Goal: Communication & Community: Ask a question

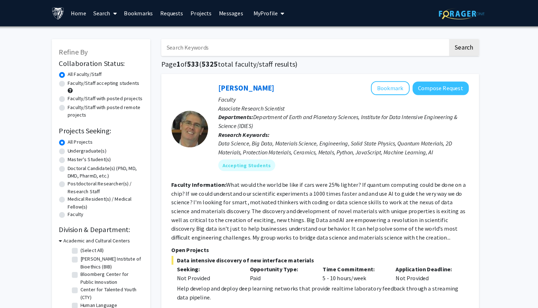
click at [82, 147] on label "Undergraduate(s)" at bounding box center [96, 146] width 38 height 7
click at [81, 147] on input "Undergraduate(s)" at bounding box center [79, 145] width 5 height 5
radio input "true"
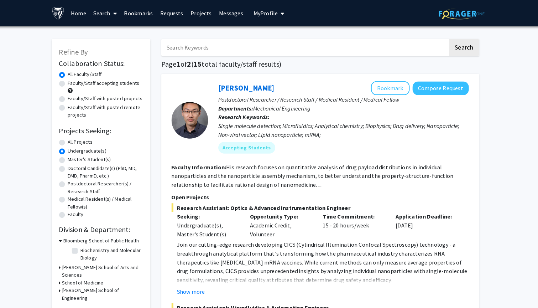
click at [71, 258] on h3 "[PERSON_NAME] School of Arts and Sciences" at bounding box center [110, 264] width 79 height 15
click at [68, 257] on div "Bloomberg School of Public Health Biochemistry and Molecular Biology Biochemist…" at bounding box center [109, 244] width 82 height 26
click at [72, 238] on h3 "Bloomberg School of Public Health" at bounding box center [109, 234] width 74 height 7
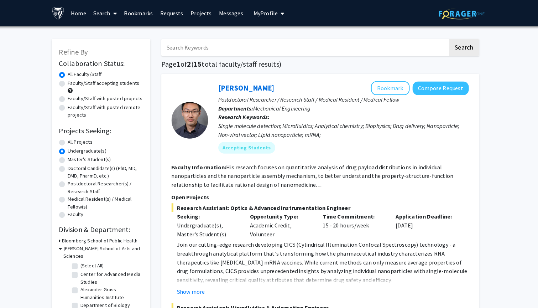
click at [72, 240] on h3 "[PERSON_NAME] School of Arts and Sciences" at bounding box center [111, 245] width 78 height 15
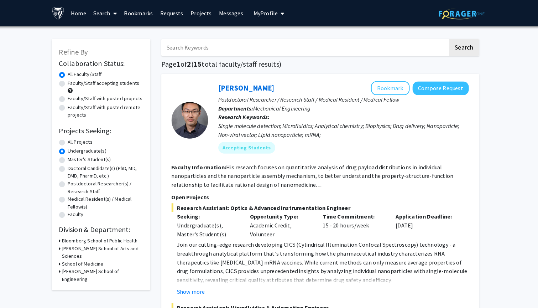
click at [71, 253] on h3 "School of Medicine" at bounding box center [91, 256] width 41 height 7
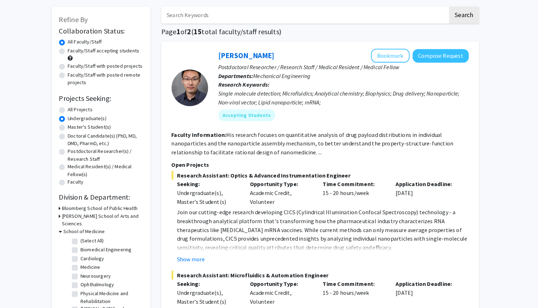
scroll to position [25, 0]
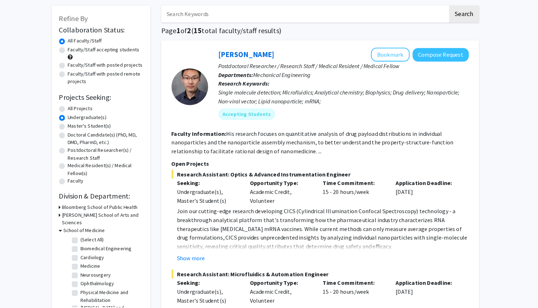
click at [89, 238] on label "(Select All)" at bounding box center [100, 241] width 23 height 7
click at [89, 238] on input "(Select All)" at bounding box center [91, 240] width 5 height 5
checkbox input "true"
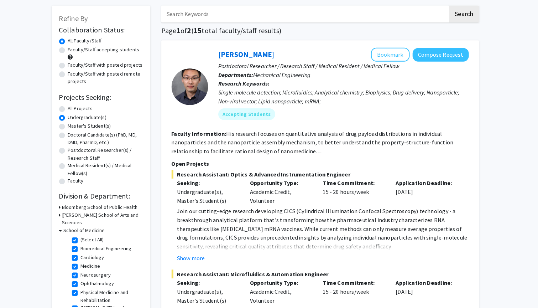
checkbox input "true"
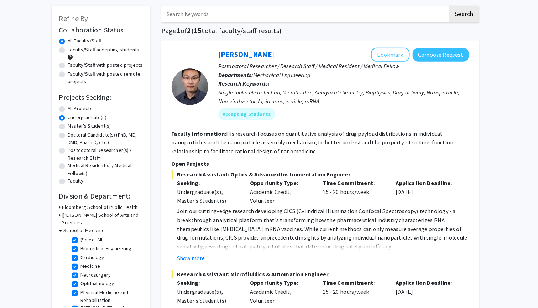
checkbox input "true"
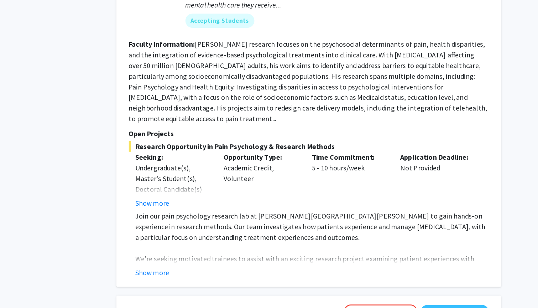
scroll to position [416, 0]
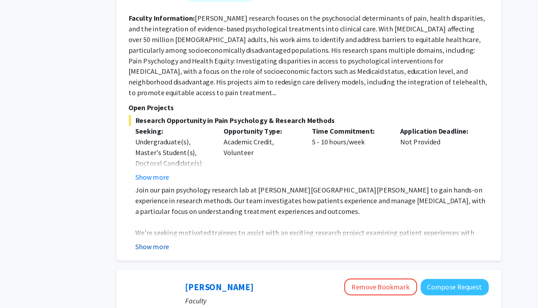
click at [183, 254] on button "Show more" at bounding box center [196, 258] width 27 height 9
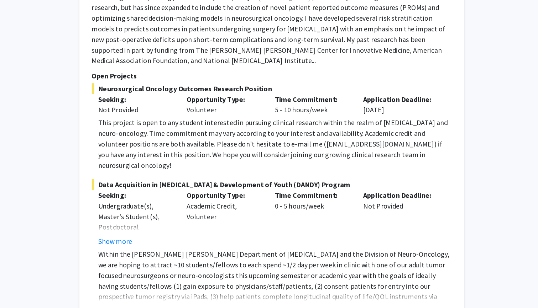
scroll to position [901, 0]
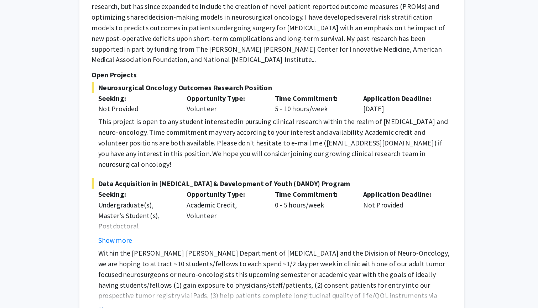
click at [183, 305] on button "Show more" at bounding box center [196, 309] width 27 height 9
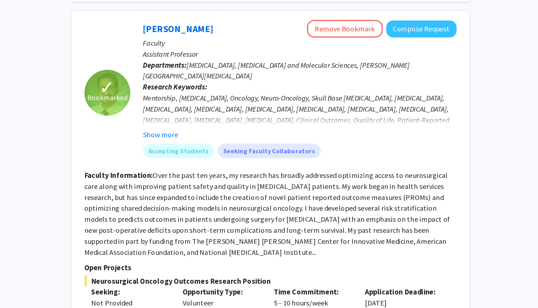
scroll to position [810, 0]
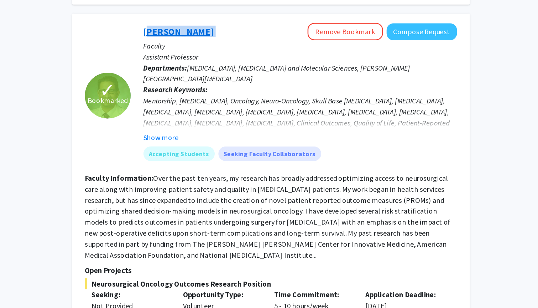
drag, startPoint x: 159, startPoint y: 17, endPoint x: 113, endPoint y: 17, distance: 46.0
click at [223, 18] on div "[PERSON_NAME] Remove Bookmark Compose Request" at bounding box center [345, 25] width 244 height 14
copy link "[PERSON_NAME]"
click at [223, 103] on button "Show more" at bounding box center [236, 107] width 27 height 9
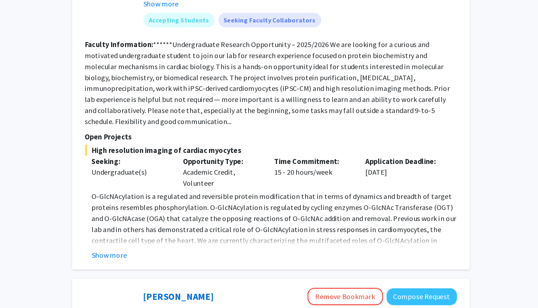
scroll to position [1356, 0]
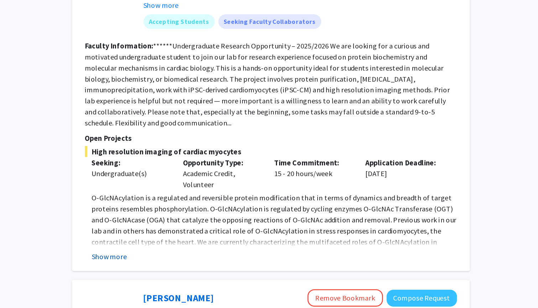
click at [183, 262] on button "Show more" at bounding box center [196, 266] width 27 height 9
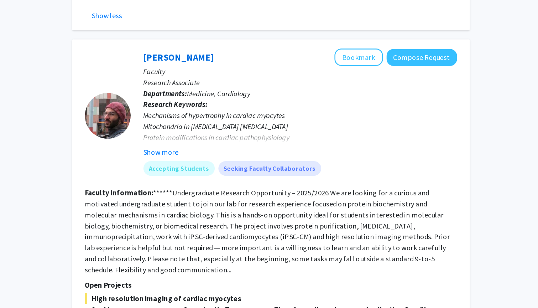
scroll to position [1308, 0]
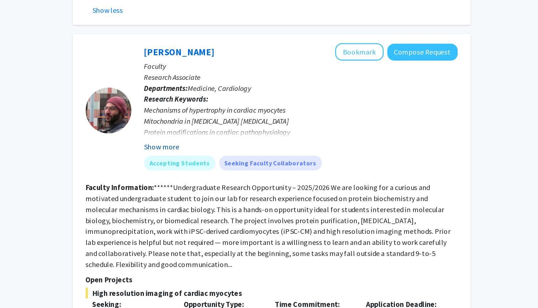
click at [223, 115] on button "Show more" at bounding box center [236, 119] width 27 height 9
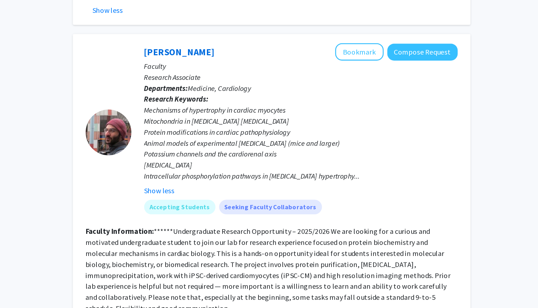
scroll to position [1292, 0]
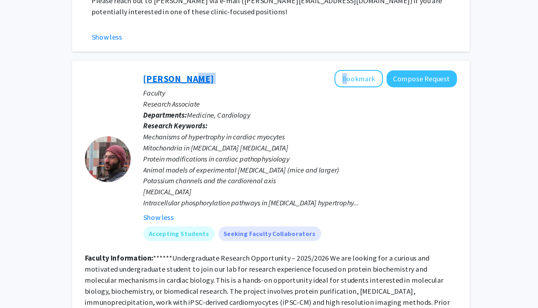
drag, startPoint x: 196, startPoint y: 27, endPoint x: 139, endPoint y: 29, distance: 56.3
click at [223, 55] on div "[PERSON_NAME] Bookmark Compose Request" at bounding box center [345, 62] width 244 height 14
copy div "Papanicolaou"
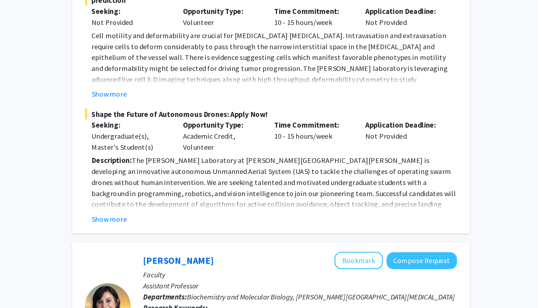
scroll to position [2164, 0]
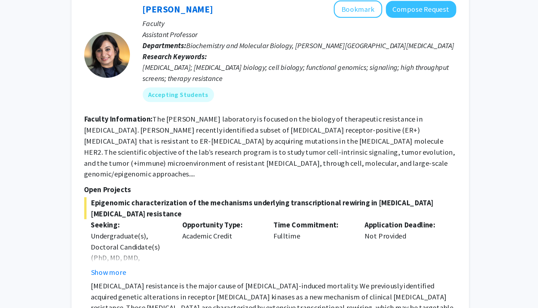
scroll to position [2374, 0]
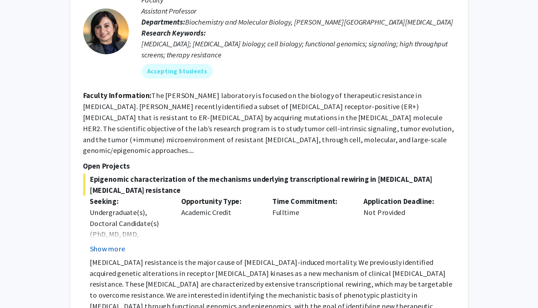
click at [183, 257] on button "Show more" at bounding box center [196, 261] width 27 height 9
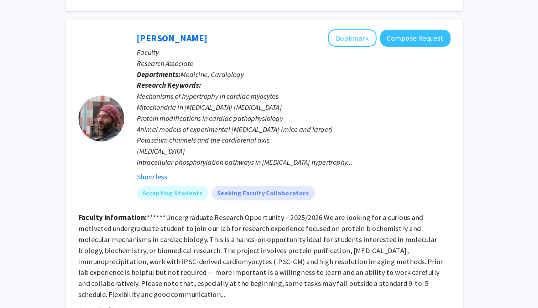
scroll to position [1308, 0]
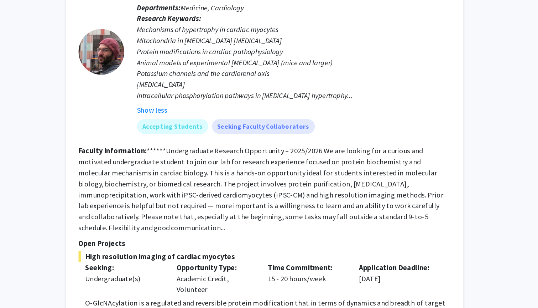
drag, startPoint x: 202, startPoint y: 139, endPoint x: 181, endPoint y: 102, distance: 42.3
click at [181, 181] on section "Faculty Information: ******Undergraduate Research Opportunity – 2025/2026 We ar…" at bounding box center [323, 215] width 290 height 68
click at [181, 182] on fg-read-more "******Undergraduate Research Opportunity – 2025/2026 We are looking for a curio…" at bounding box center [320, 215] width 285 height 67
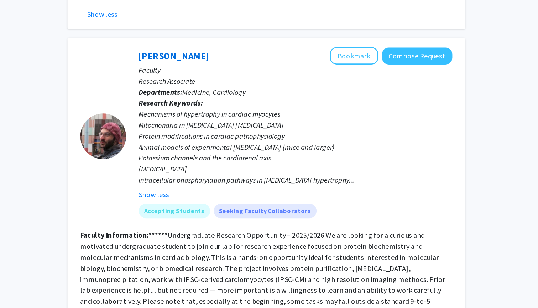
scroll to position [1283, 0]
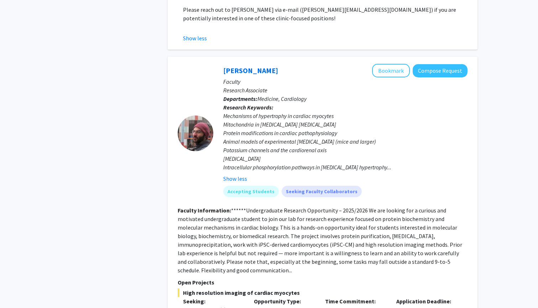
click at [204, 115] on div at bounding box center [196, 133] width 36 height 36
click at [255, 66] on link "[PERSON_NAME]" at bounding box center [250, 70] width 55 height 9
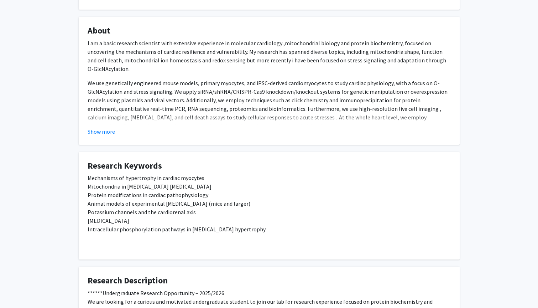
scroll to position [188, 0]
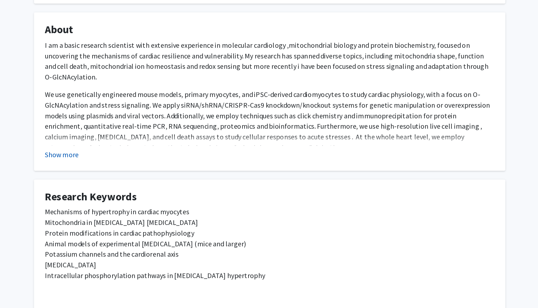
click at [88, 171] on button "Show more" at bounding box center [101, 175] width 27 height 9
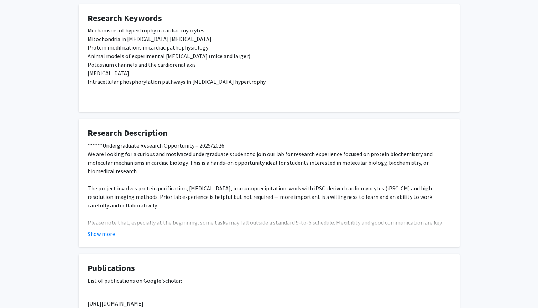
scroll to position [440, 0]
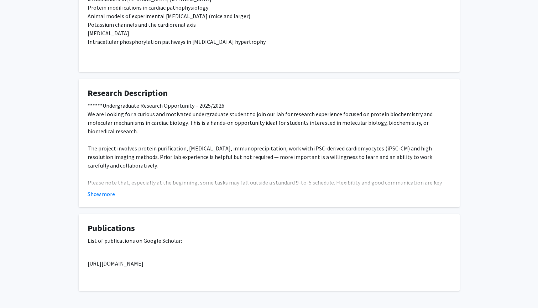
click at [95, 193] on fg-card "Research Description ******Undergraduate Research Opportunity – 2025/2026 We ar…" at bounding box center [269, 143] width 381 height 128
click at [96, 190] on button "Show more" at bounding box center [101, 194] width 27 height 9
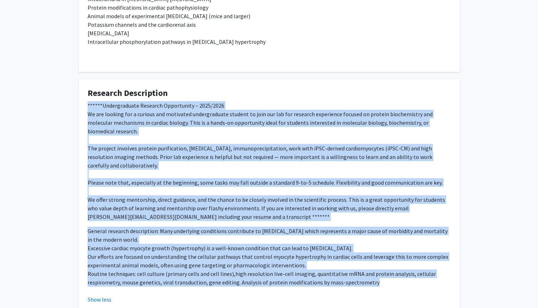
drag, startPoint x: 87, startPoint y: 96, endPoint x: 393, endPoint y: 272, distance: 353.6
click at [393, 272] on fg-card "Research Description ******Undergraduate Research Opportunity – 2025/2026 We ar…" at bounding box center [269, 195] width 381 height 233
copy div "******Loremipsumdol Sitametc Adipiscinge – 5834/8261 Se doe tempori utl e dolor…"
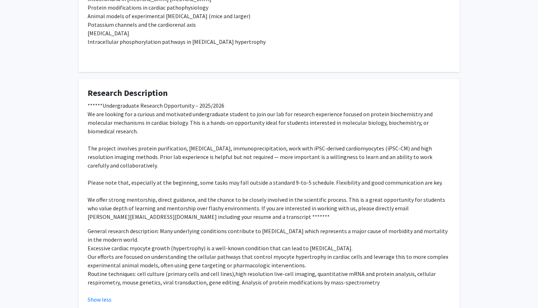
click at [299, 202] on p "******Undergraduate Research Opportunity – 2025/2026 We are looking for a curio…" at bounding box center [269, 161] width 363 height 120
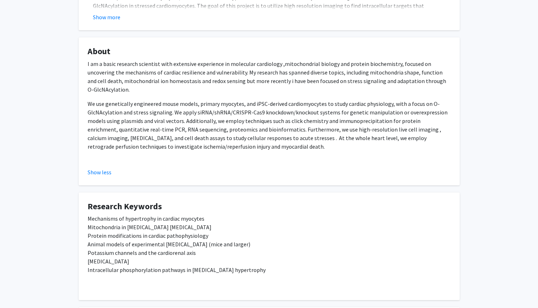
scroll to position [219, 0]
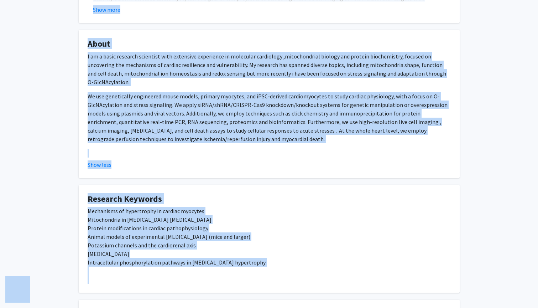
copy body "Lore ipsumdolor Sita Consec Adipiscin Elitsedd Eiusmodt Incididu Ut Laboree Dol…"
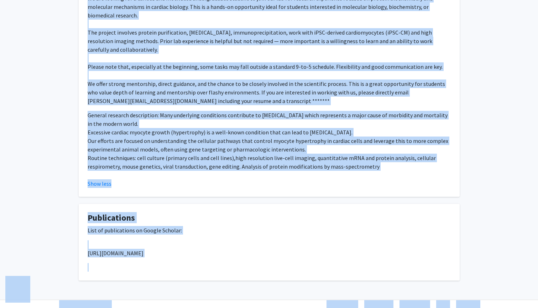
click at [206, 161] on fg-read-more "******Undergraduate Research Opportunity – 2025/2026 We are looking for a curio…" at bounding box center [269, 86] width 363 height 202
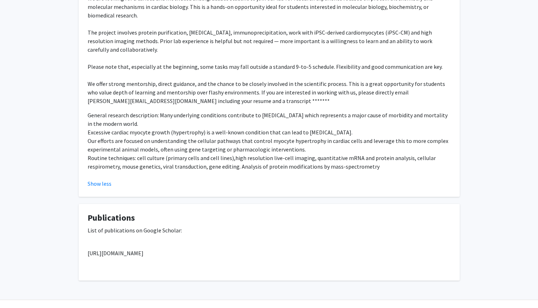
scroll to position [555, 0]
drag, startPoint x: 338, startPoint y: 234, endPoint x: 88, endPoint y: 238, distance: 250.5
click at [88, 249] on p "[URL][DOMAIN_NAME]" at bounding box center [269, 253] width 363 height 9
copy p "[URL][DOMAIN_NAME]"
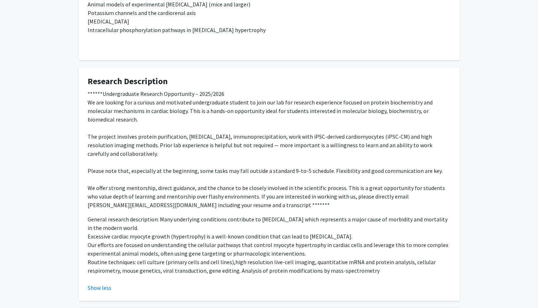
scroll to position [453, 0]
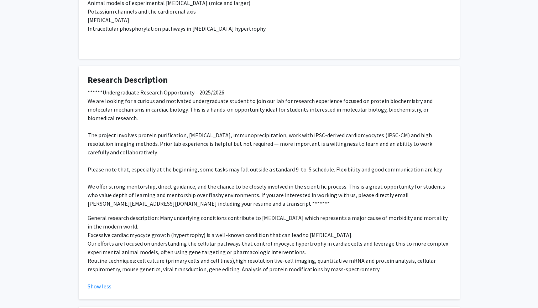
click at [246, 169] on p "******Undergraduate Research Opportunity – 2025/2026 We are looking for a curio…" at bounding box center [269, 148] width 363 height 120
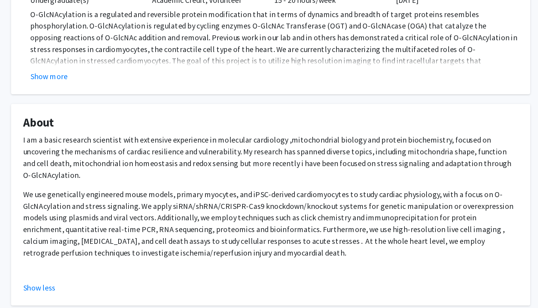
scroll to position [94, 0]
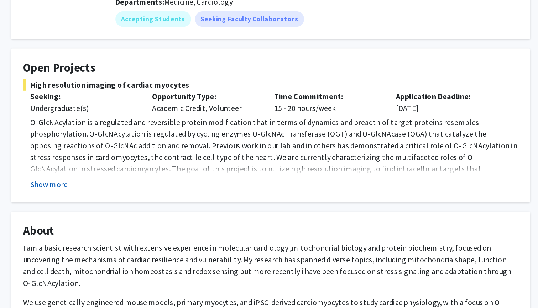
click at [93, 133] on button "Show more" at bounding box center [106, 135] width 27 height 9
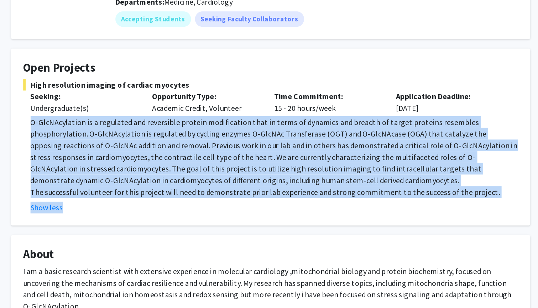
drag, startPoint x: 128, startPoint y: 150, endPoint x: 22, endPoint y: 86, distance: 123.7
click at [88, 87] on fg-read-more "O-GlcNAcylation is a regulated and reversible protein modification that in term…" at bounding box center [269, 120] width 363 height 71
copy fg-read-more "O-GlcNAcylation is a regulated and reversible protein modification that in term…"
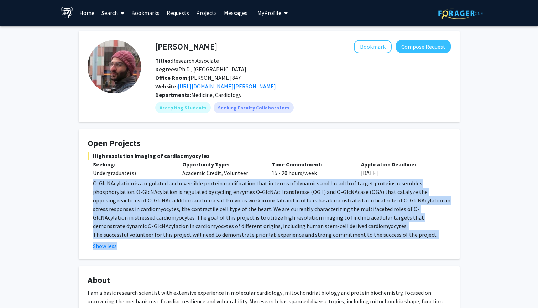
scroll to position [0, 0]
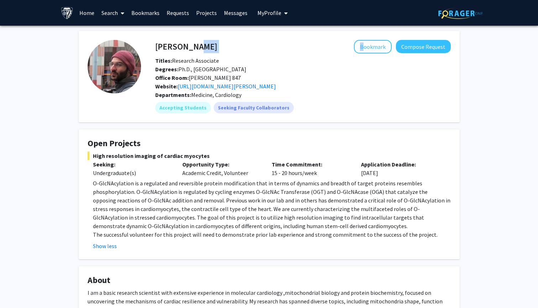
drag, startPoint x: 240, startPoint y: 50, endPoint x: 190, endPoint y: 51, distance: 51.0
click at [190, 51] on div "[PERSON_NAME] Bookmark Compose Request" at bounding box center [303, 47] width 306 height 14
copy div "Papanicolaou"
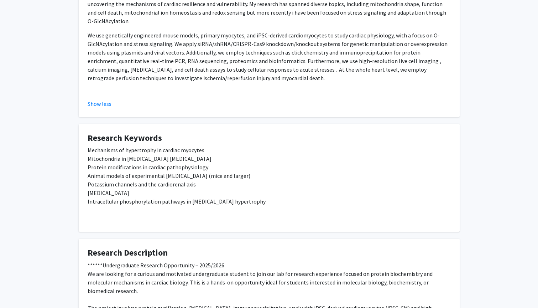
scroll to position [453, 0]
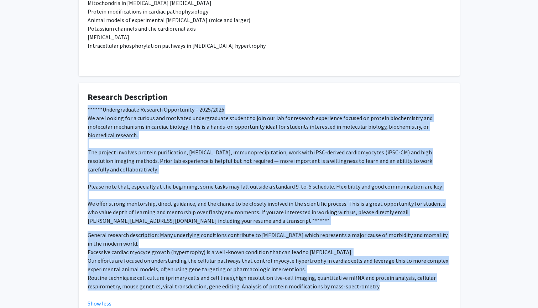
drag, startPoint x: 278, startPoint y: 275, endPoint x: 77, endPoint y: 102, distance: 264.7
copy div "******Loremipsumdol Sitametc Adipiscinge – 5834/8261 Se doe tempori utl e dolor…"
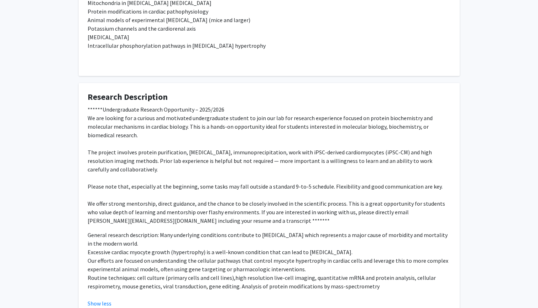
click at [111, 172] on p "******Undergraduate Research Opportunity – 2025/2026 We are looking for a curio…" at bounding box center [269, 165] width 363 height 120
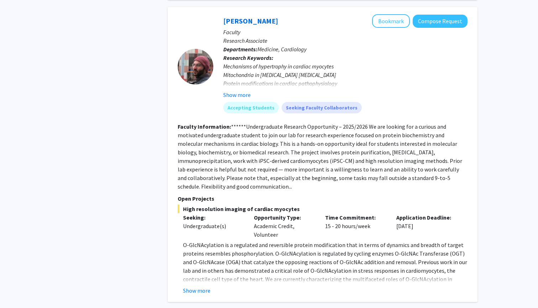
scroll to position [1100, 0]
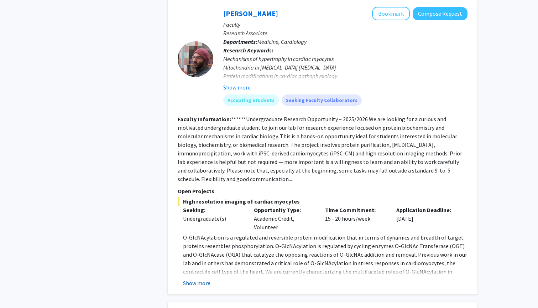
click at [194, 279] on button "Show more" at bounding box center [196, 283] width 27 height 9
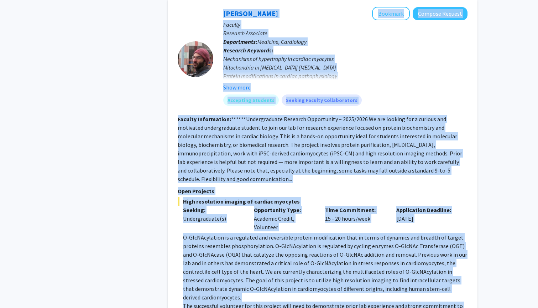
drag, startPoint x: 268, startPoint y: 280, endPoint x: 180, endPoint y: 88, distance: 211.6
click at [180, 88] on fg-search-faculty "[PERSON_NAME] Bookmark Compose Request Faculty Research Associate Departments: …" at bounding box center [323, 168] width 290 height 323
copy fg-search-faculty "Loremips Dolorsitamet Consecte Adipisc Elitsed Doeiusm Temporin Utlaboree Dolor…"
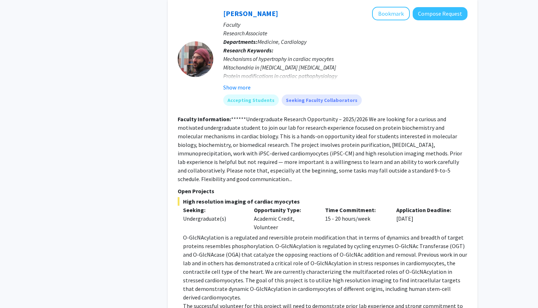
click at [188, 115] on fg-read-more "******Undergraduate Research Opportunity – 2025/2026 We are looking for a curio…" at bounding box center [320, 148] width 285 height 67
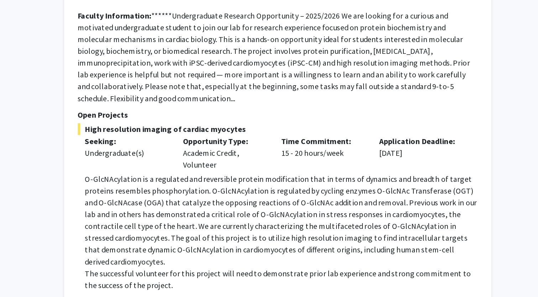
scroll to position [162, 0]
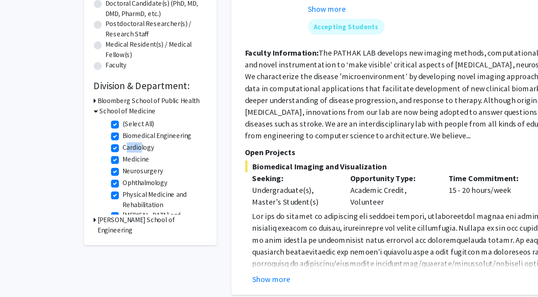
click at [180, 157] on fg-read-more "[DOMAIN_NAME] ) to [PERSON_NAME] at [EMAIL_ADDRESS][DOMAIN_NAME] . Show more" at bounding box center [323, 179] width 290 height 54
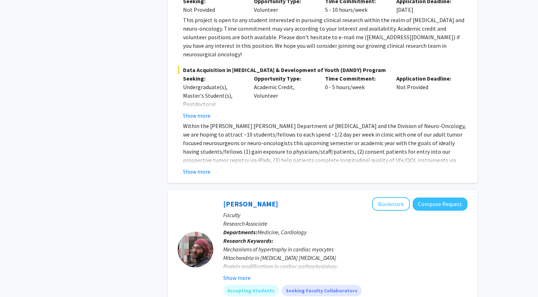
scroll to position [933, 0]
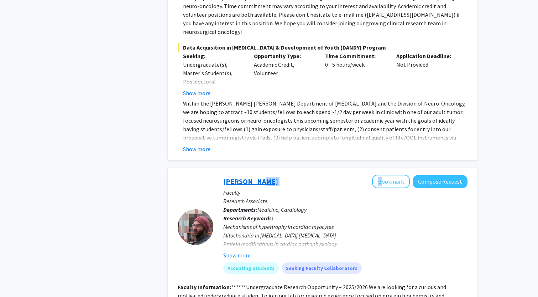
drag, startPoint x: 299, startPoint y: 157, endPoint x: 253, endPoint y: 157, distance: 45.6
click at [253, 175] on div "[PERSON_NAME] Bookmark Compose Request" at bounding box center [345, 182] width 244 height 14
copy div "Papanicolaou"
click at [244, 177] on link "[PERSON_NAME]" at bounding box center [250, 181] width 55 height 9
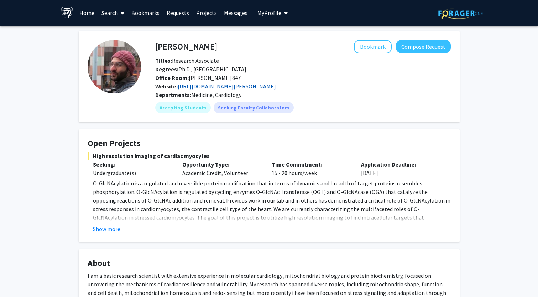
click at [264, 86] on link "[URL][DOMAIN_NAME][PERSON_NAME]" at bounding box center [227, 86] width 98 height 7
click at [407, 48] on button "Compose Request" at bounding box center [423, 46] width 55 height 13
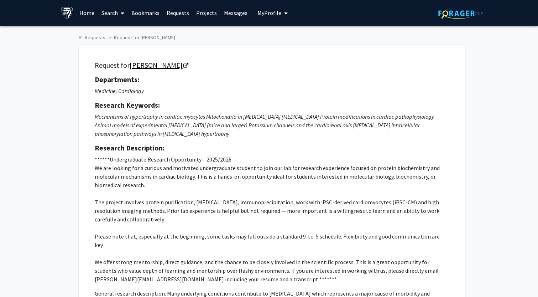
click at [187, 67] on link "[PERSON_NAME]" at bounding box center [159, 65] width 58 height 9
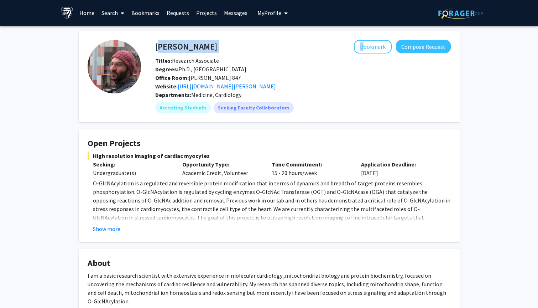
drag, startPoint x: 240, startPoint y: 46, endPoint x: 157, endPoint y: 45, distance: 82.7
click at [157, 45] on div "[PERSON_NAME] Bookmark Compose Request" at bounding box center [303, 47] width 306 height 14
copy div "[PERSON_NAME]"
click at [172, 52] on h4 "[PERSON_NAME]" at bounding box center [186, 46] width 62 height 13
